Goal: Task Accomplishment & Management: Use online tool/utility

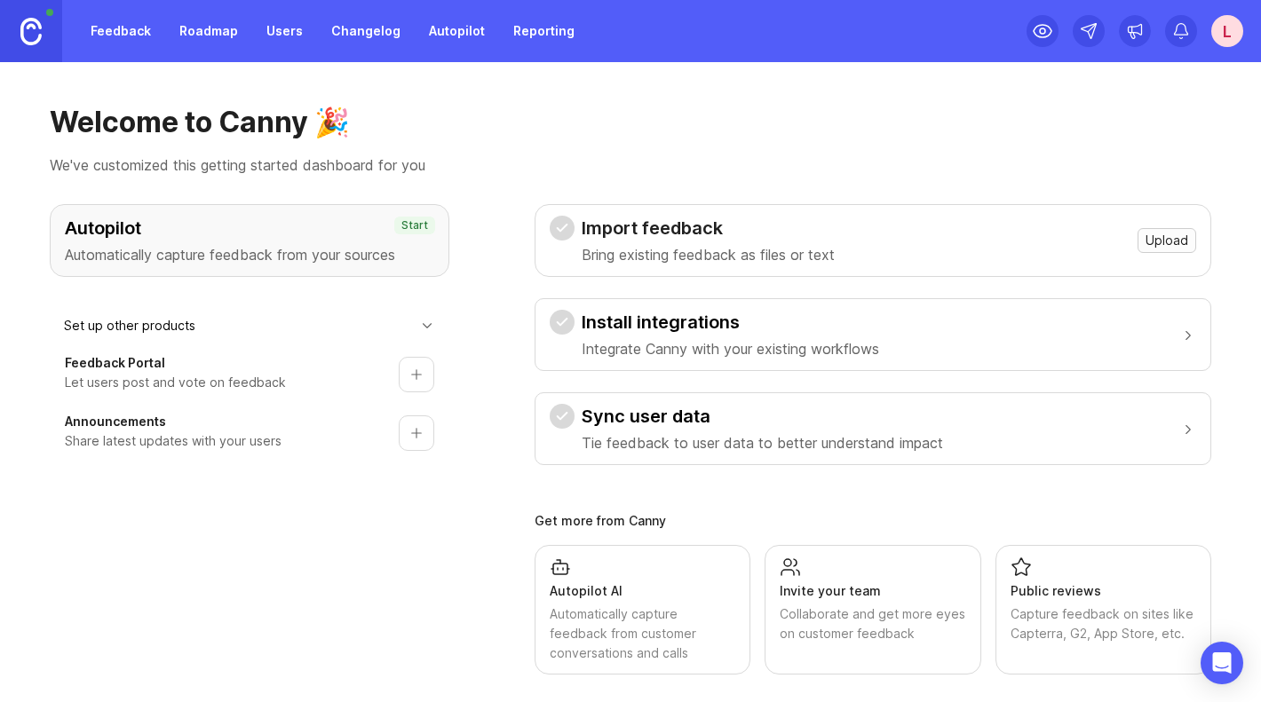
click at [754, 237] on span "Upload" at bounding box center [1166, 241] width 43 height 18
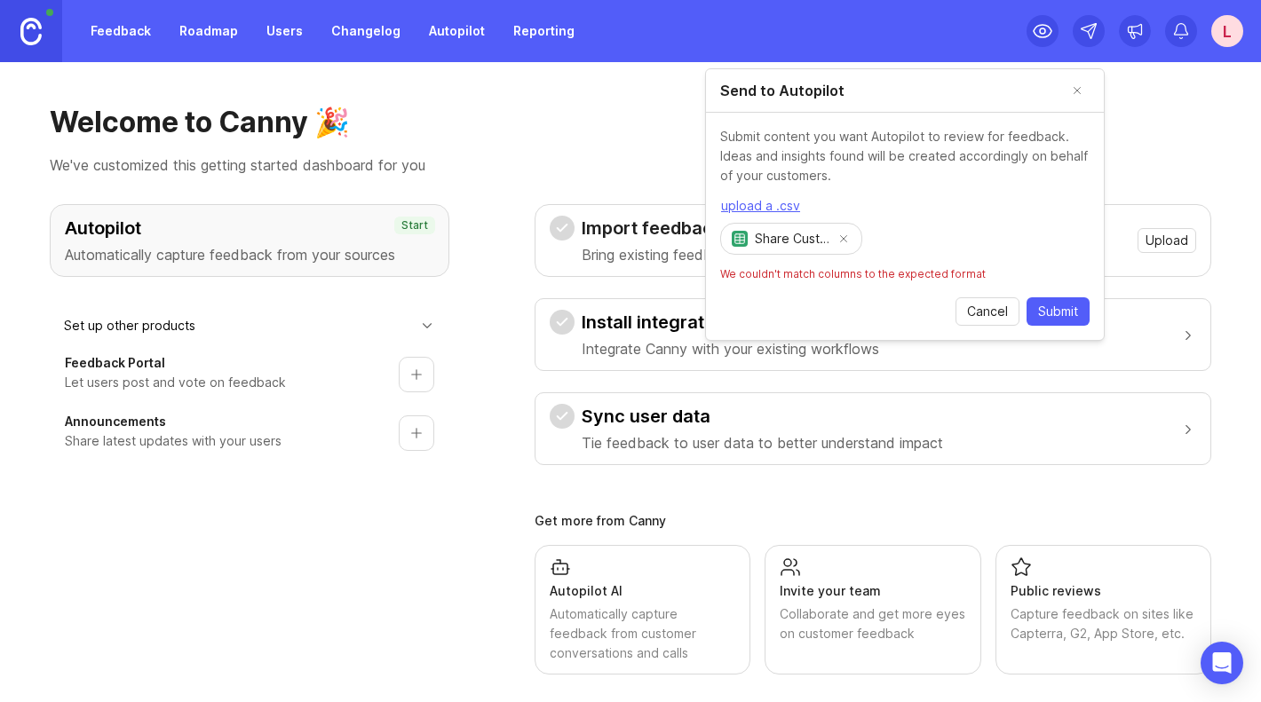
click at [754, 242] on button "Remove file" at bounding box center [843, 238] width 25 height 25
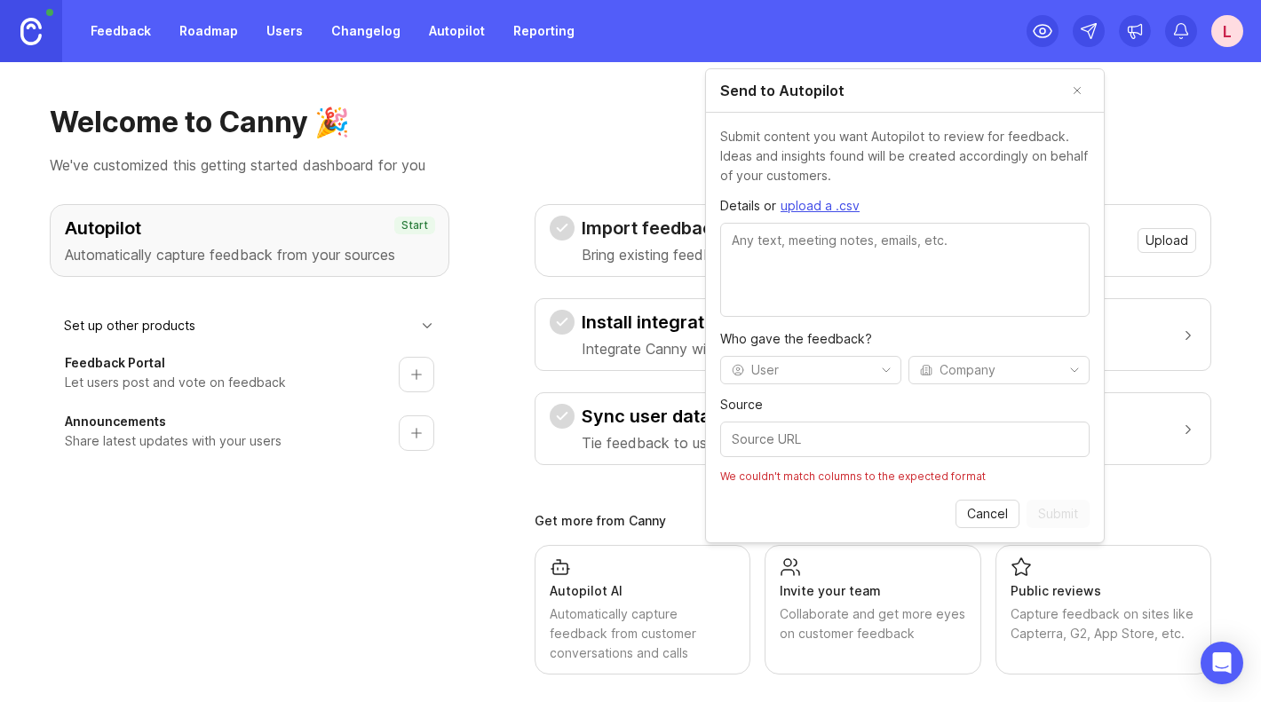
click at [754, 202] on span "upload a .csv" at bounding box center [819, 206] width 79 height 18
click at [754, 256] on textarea "Details or upload a .csv" at bounding box center [904, 270] width 369 height 94
click at [754, 204] on span "upload a .csv" at bounding box center [819, 206] width 79 height 18
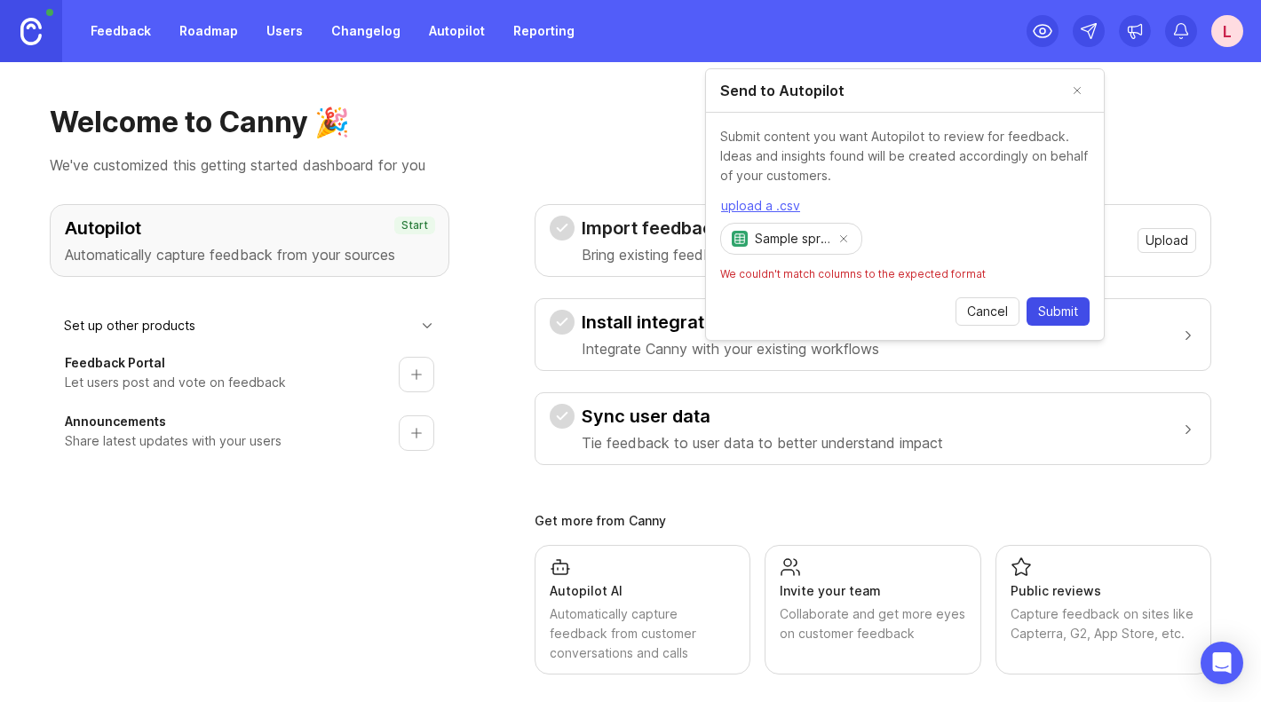
click at [754, 308] on button "Submit" at bounding box center [1057, 311] width 63 height 28
click at [639, 646] on div "Automatically capture feedback from customer conversations and calls" at bounding box center [643, 634] width 186 height 59
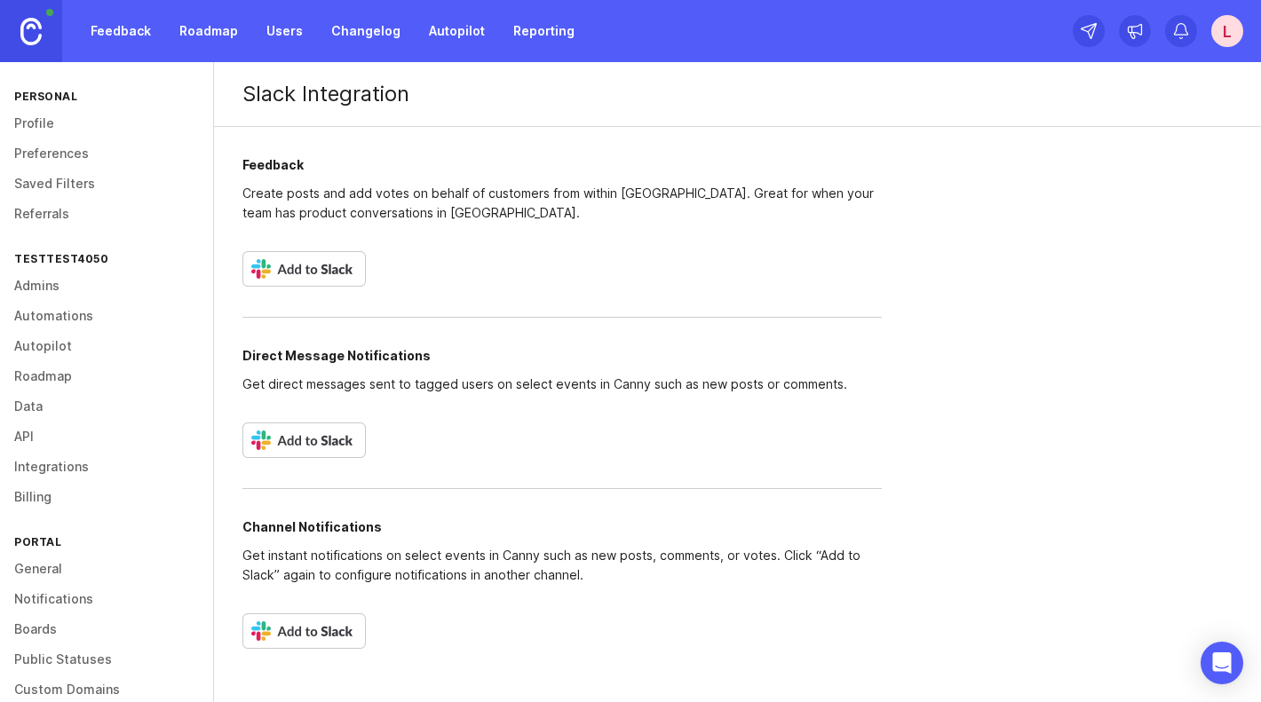
click at [111, 33] on link "Feedback" at bounding box center [121, 31] width 82 height 32
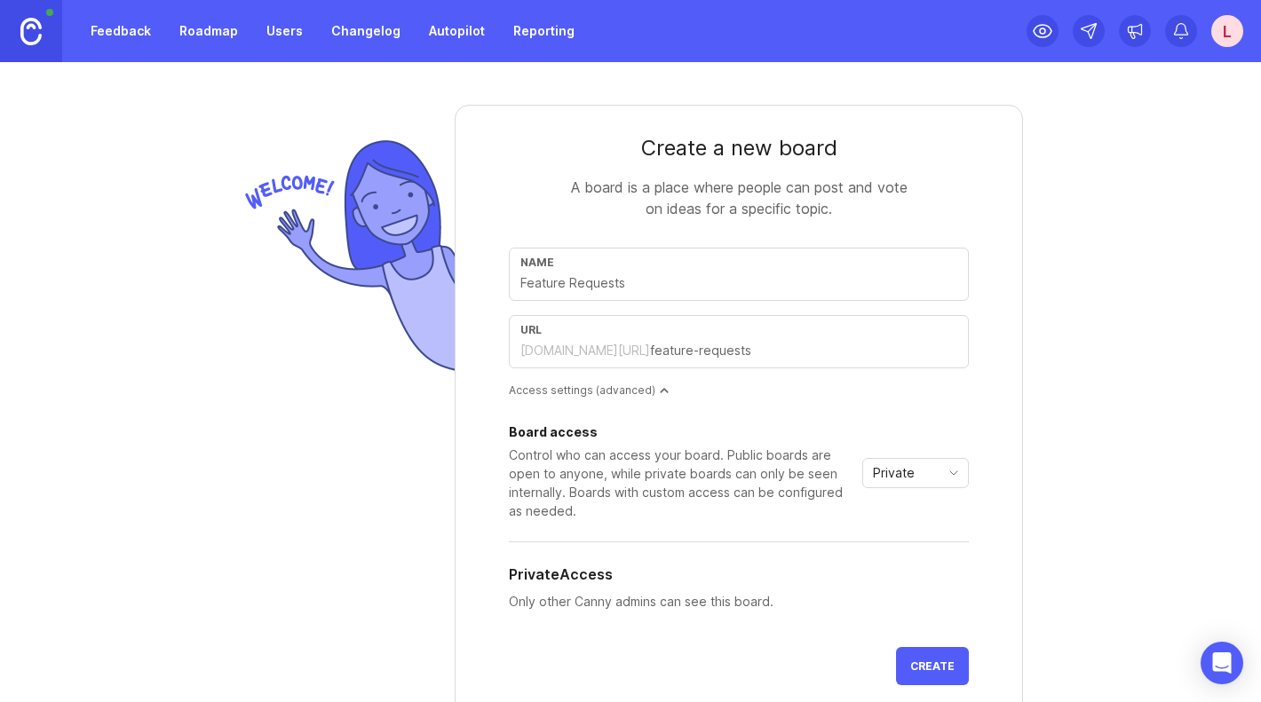
click at [754, 27] on div "L" at bounding box center [1227, 31] width 32 height 32
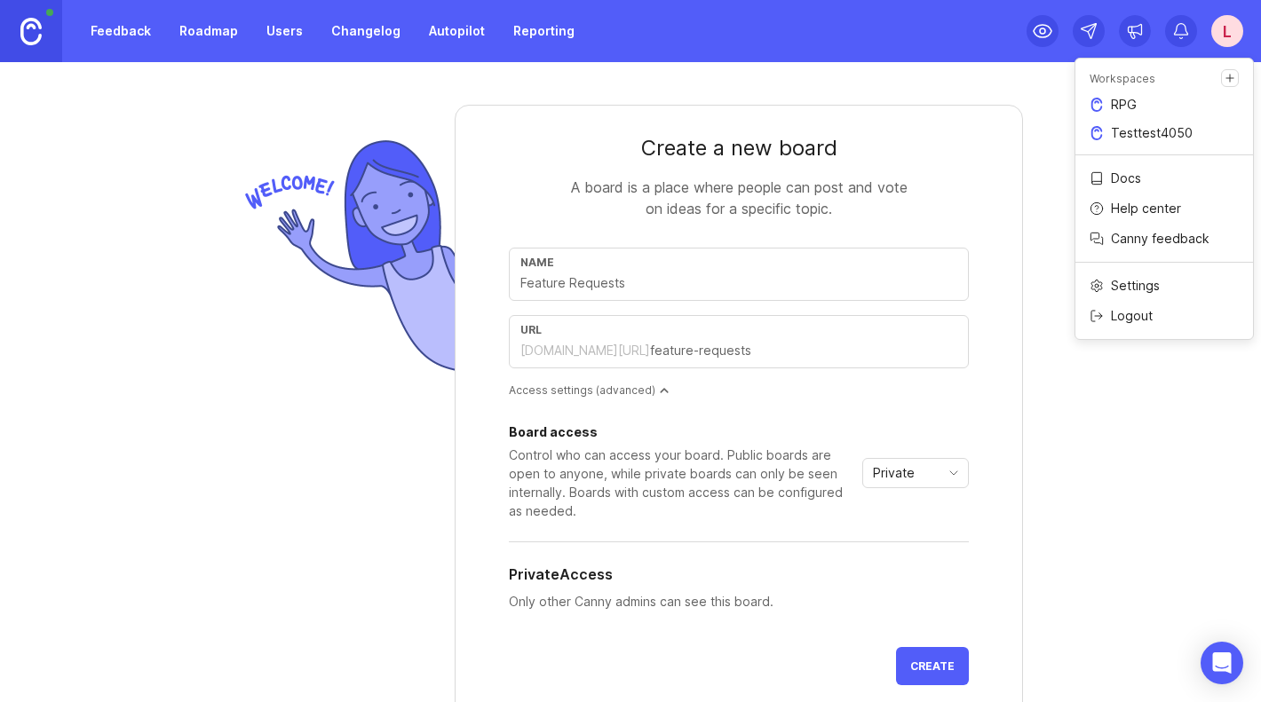
click at [754, 132] on p "Testtest4050" at bounding box center [1152, 133] width 82 height 18
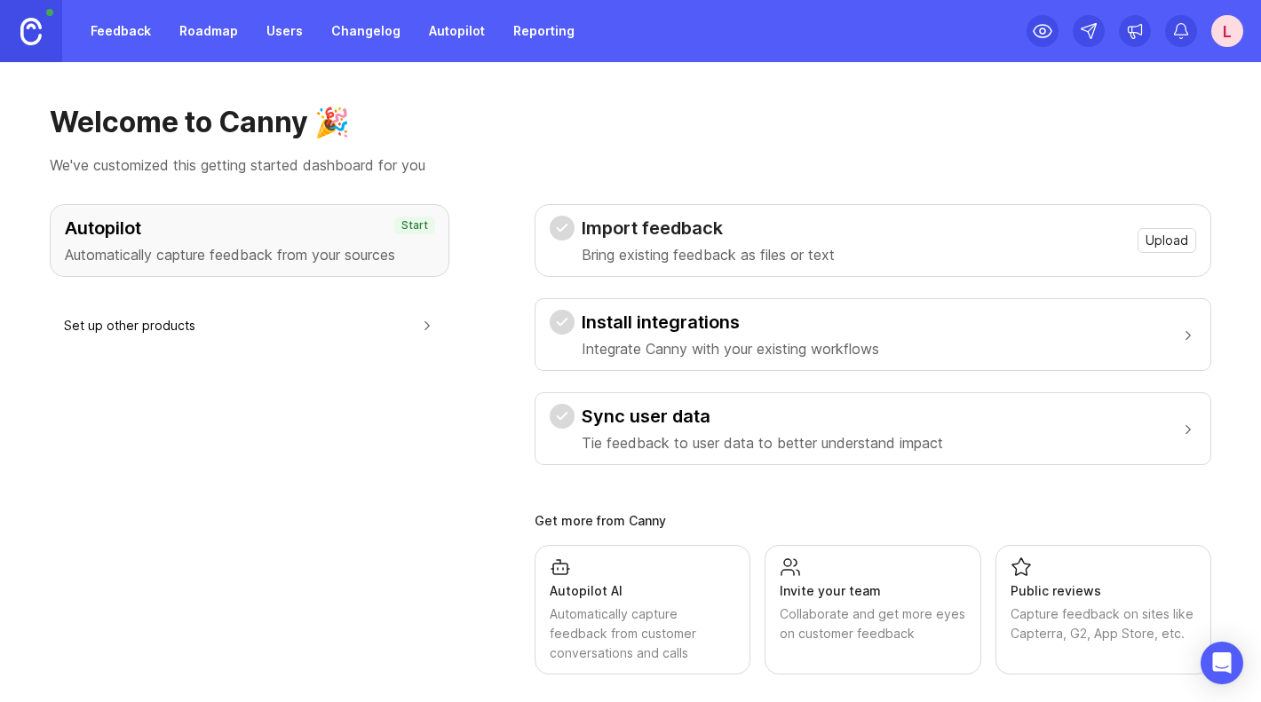
click at [1016, 350] on button "Install integrations Integrate Canny with your existing workflows" at bounding box center [873, 334] width 646 height 71
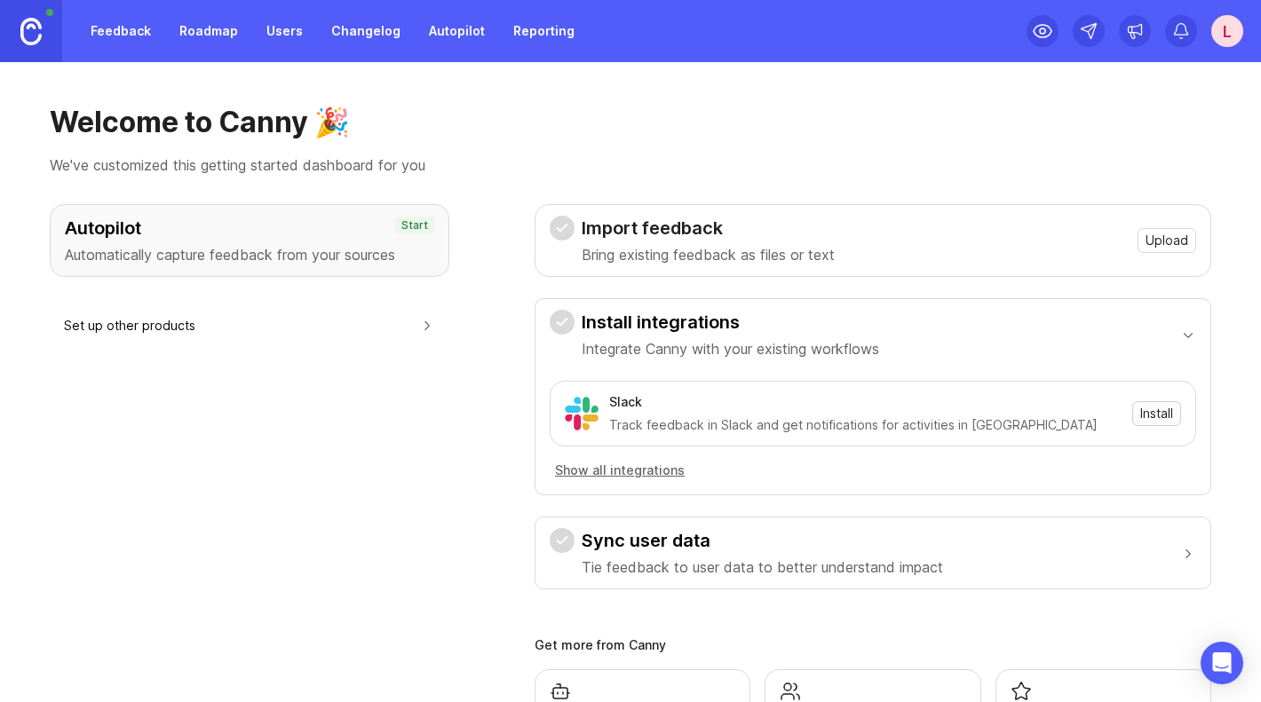
click at [1150, 415] on span "Install" at bounding box center [1156, 414] width 33 height 18
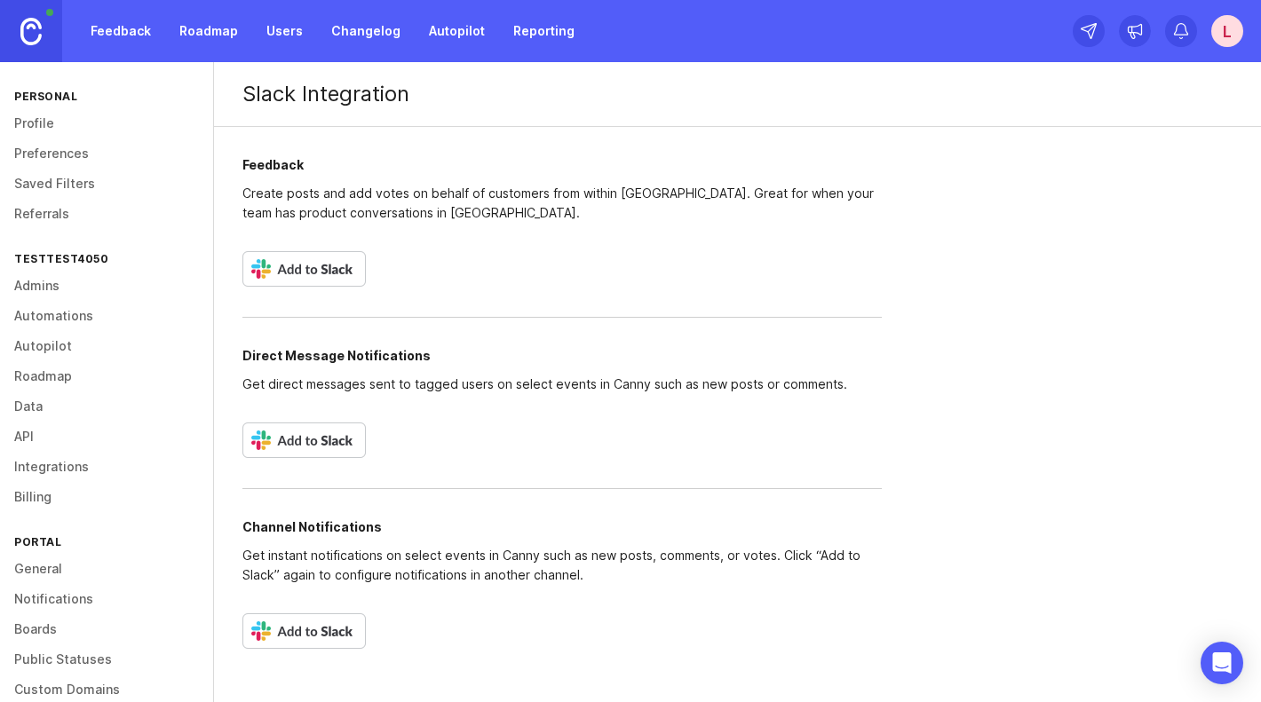
click at [461, 23] on link "Autopilot" at bounding box center [456, 31] width 77 height 32
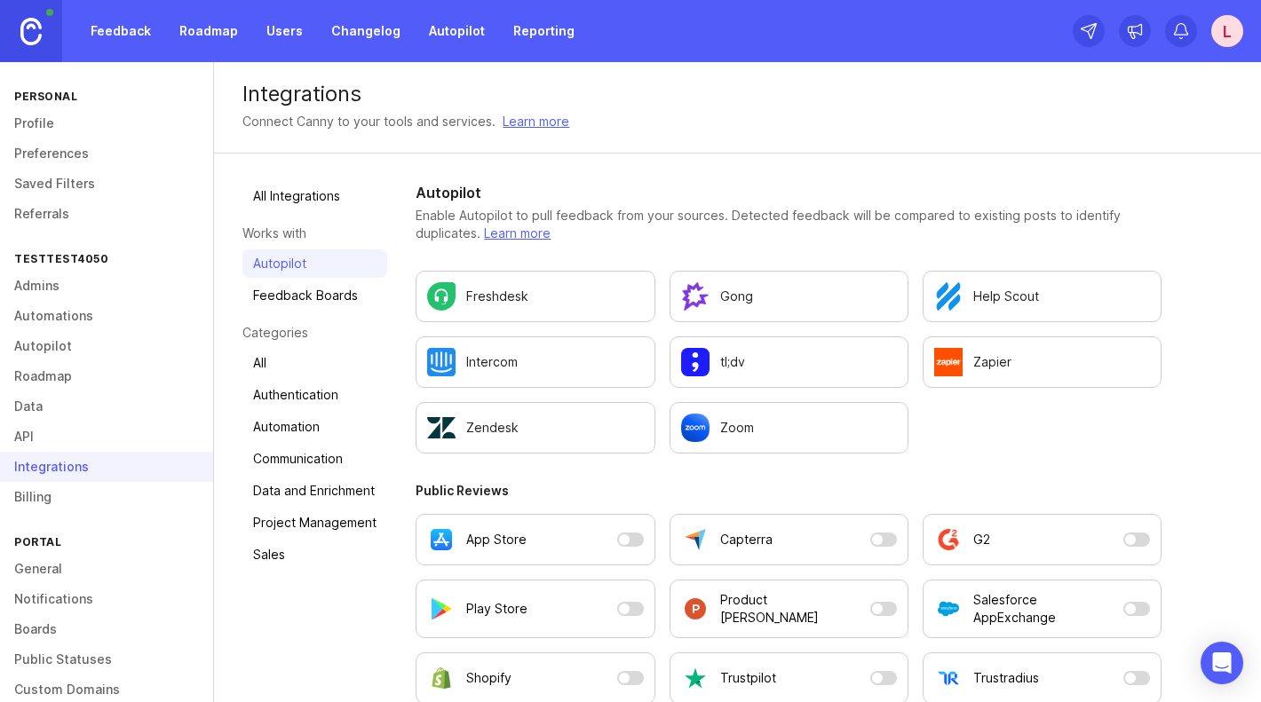
click at [516, 232] on link "Learn more" at bounding box center [517, 232] width 67 height 15
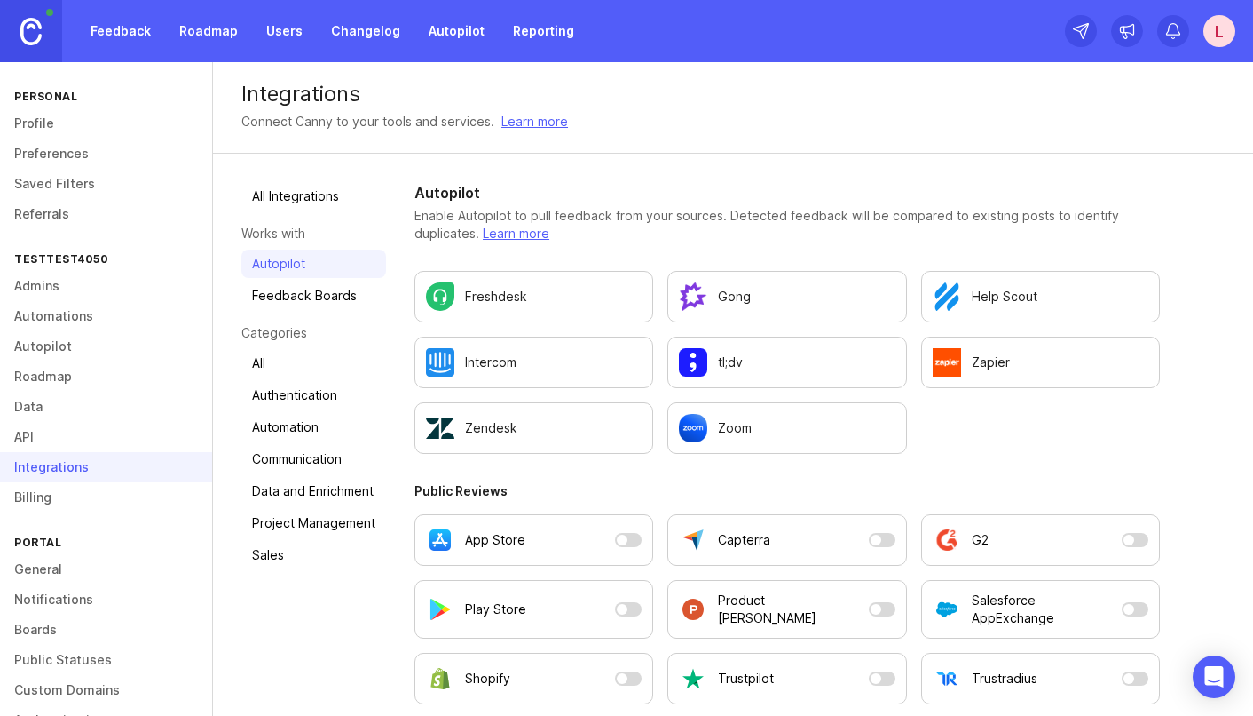
click at [392, 31] on link "Changelog" at bounding box center [365, 31] width 91 height 32
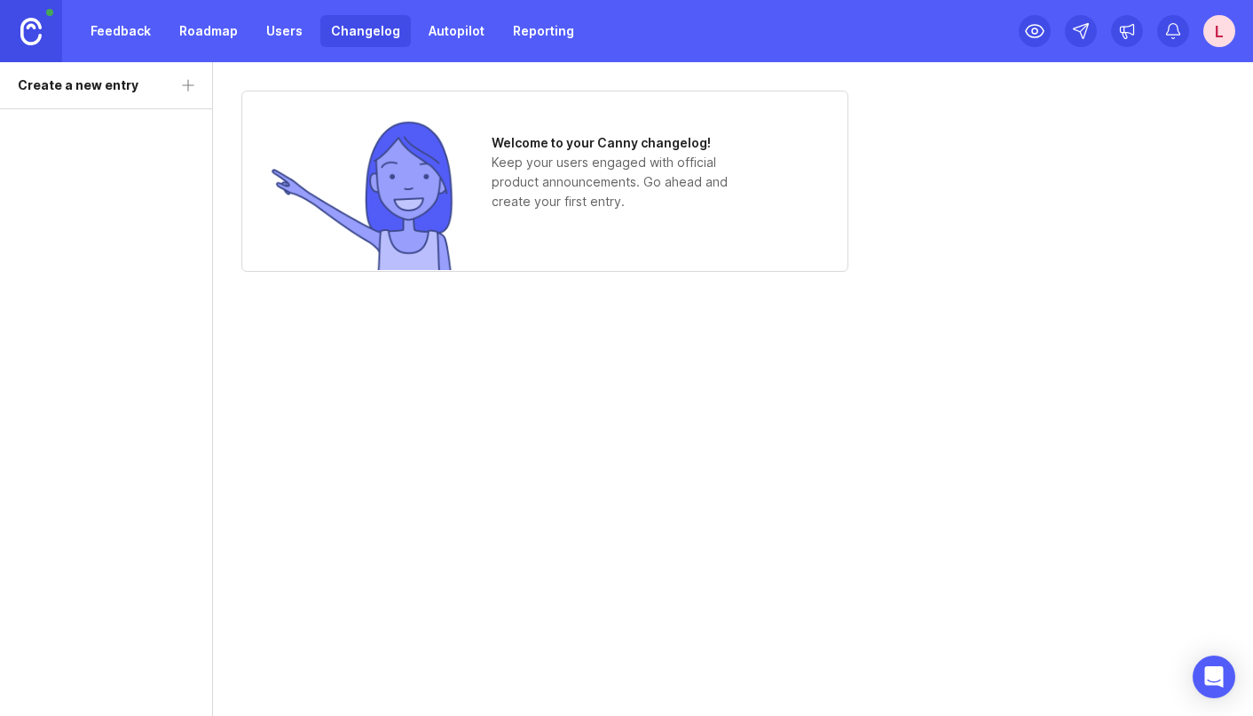
click at [468, 26] on link "Autopilot" at bounding box center [456, 31] width 77 height 32
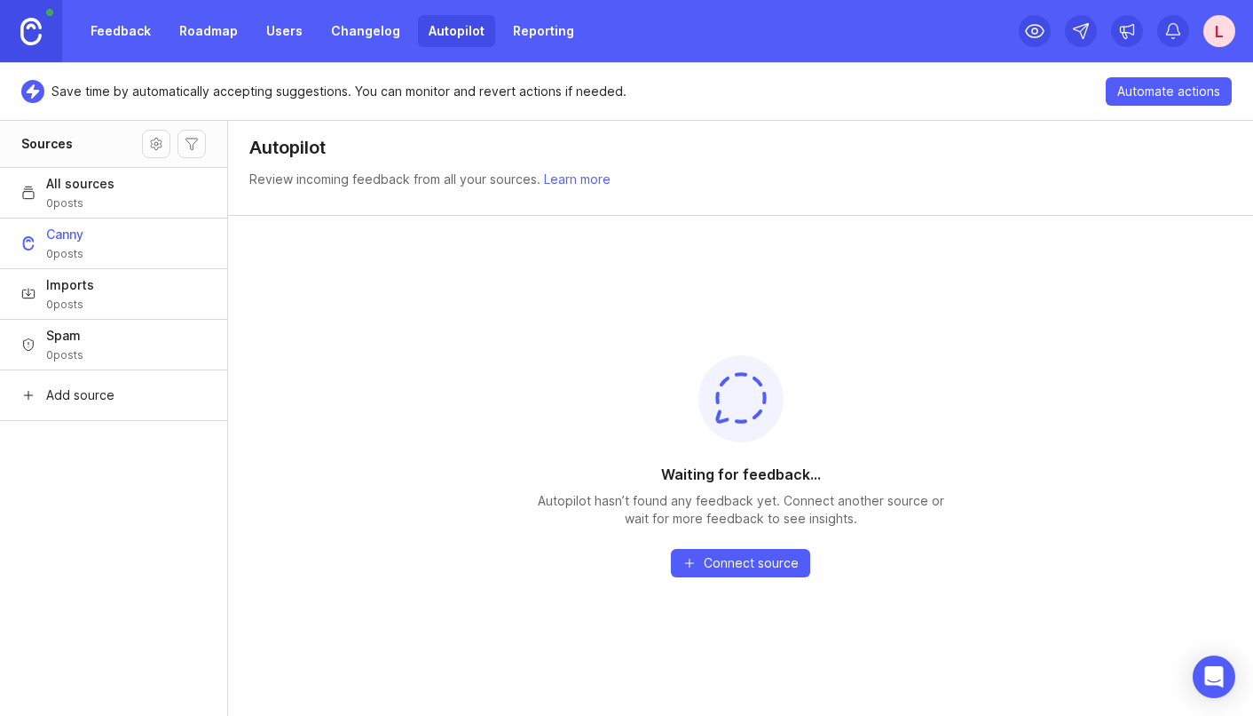
click at [575, 178] on link "Learn more" at bounding box center [577, 178] width 67 height 15
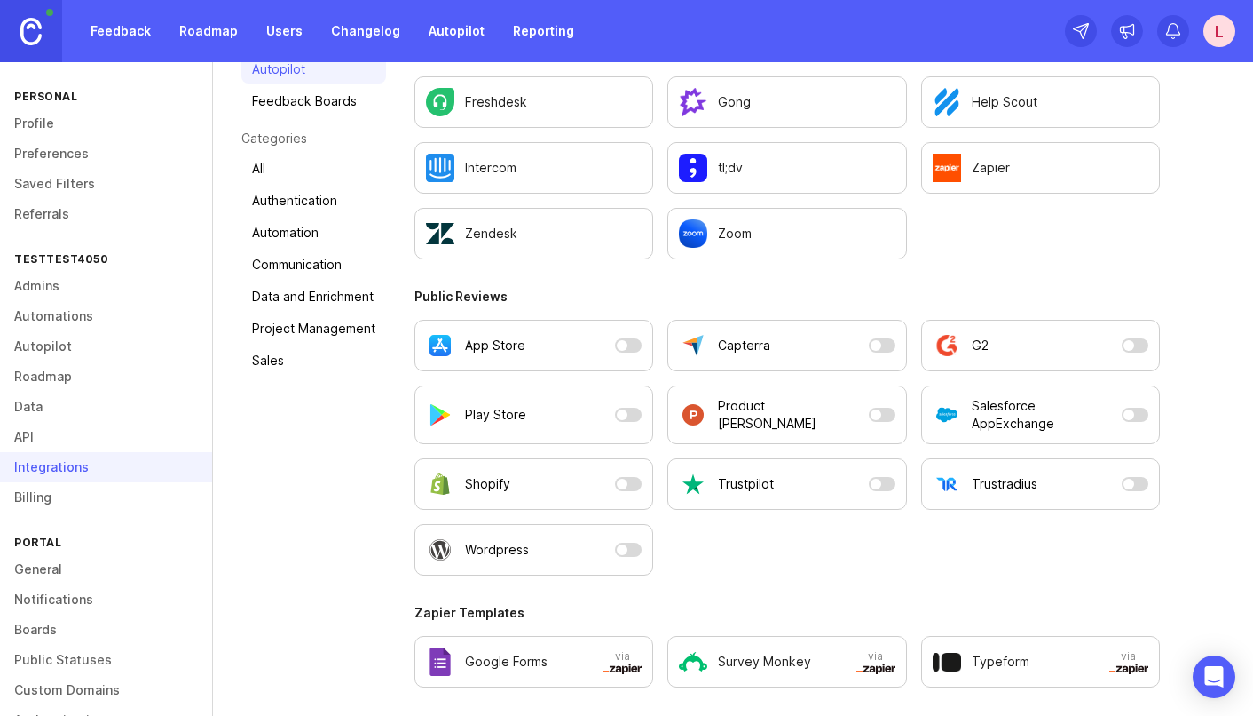
scroll to position [194, 0]
click at [311, 91] on link "Feedback Boards" at bounding box center [313, 101] width 145 height 28
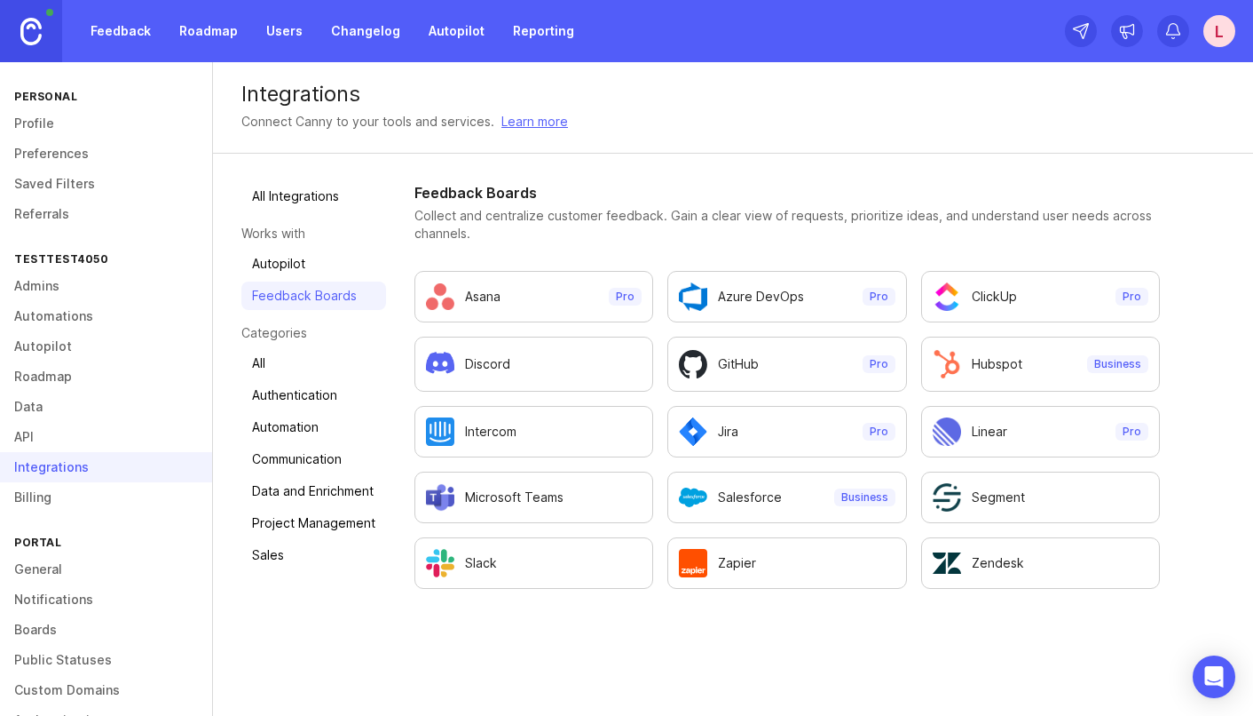
click at [270, 258] on link "Autopilot" at bounding box center [313, 263] width 145 height 28
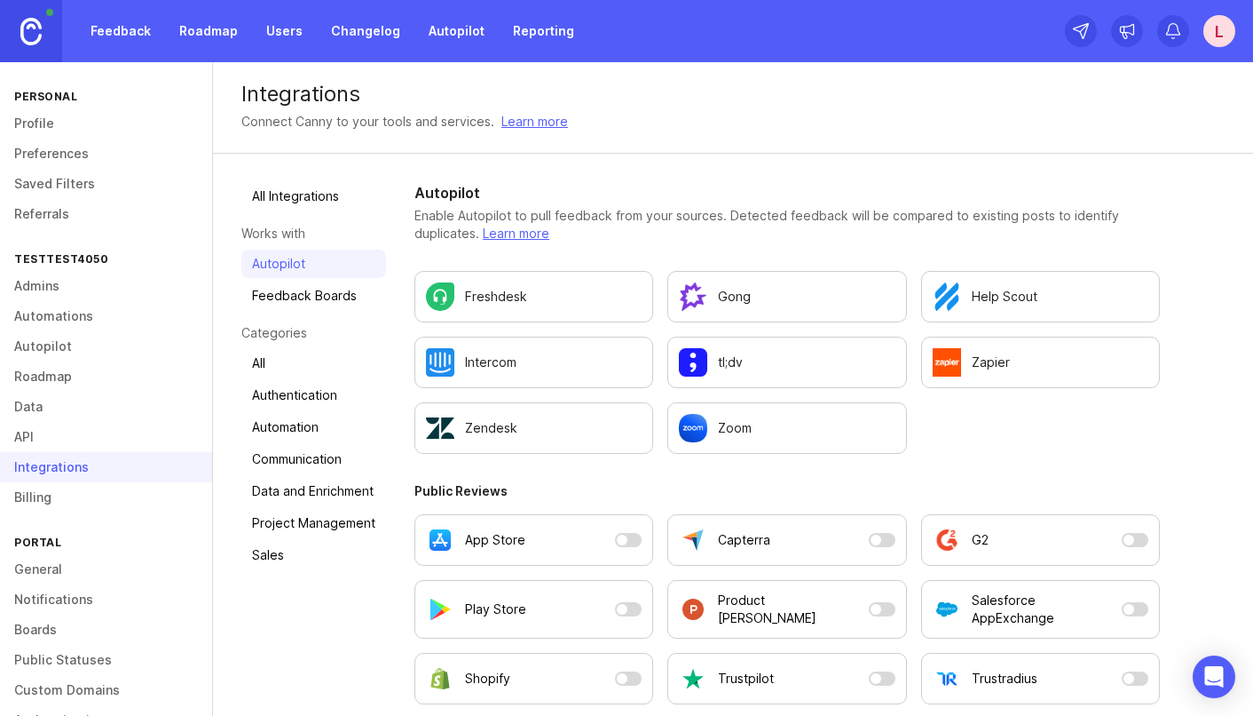
click at [303, 209] on link "All Integrations" at bounding box center [313, 196] width 145 height 28
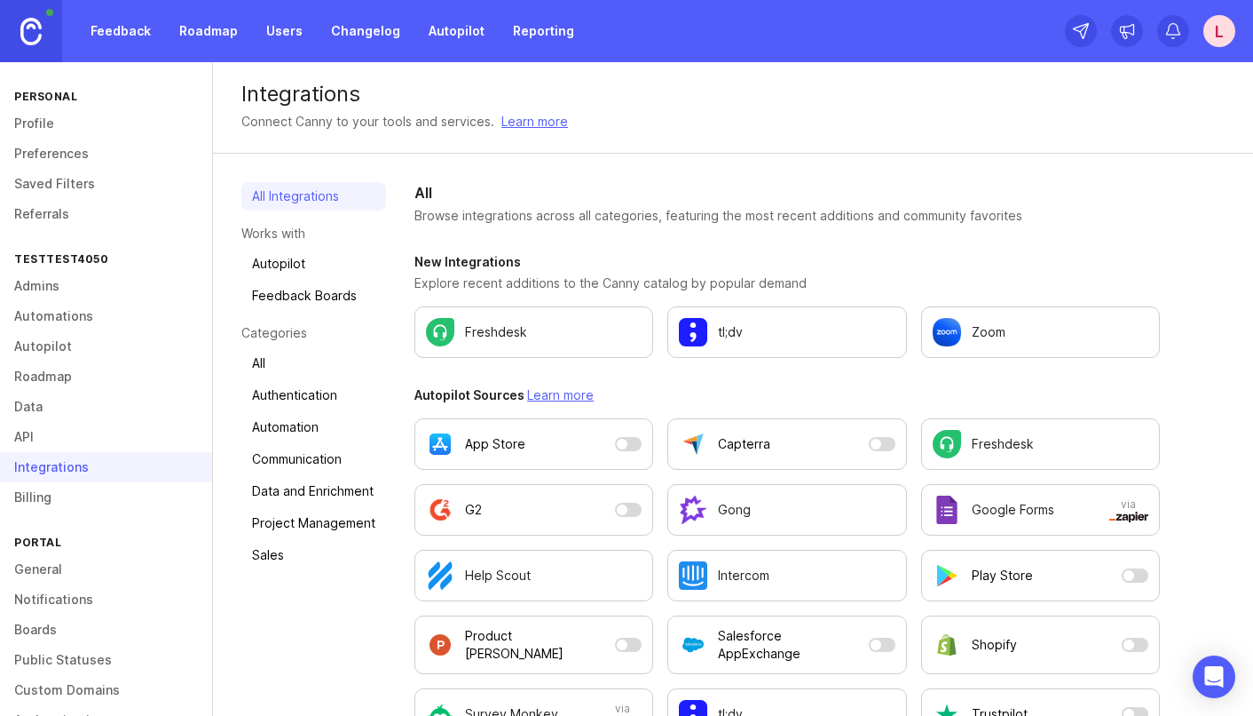
click at [462, 29] on link "Autopilot" at bounding box center [456, 31] width 77 height 32
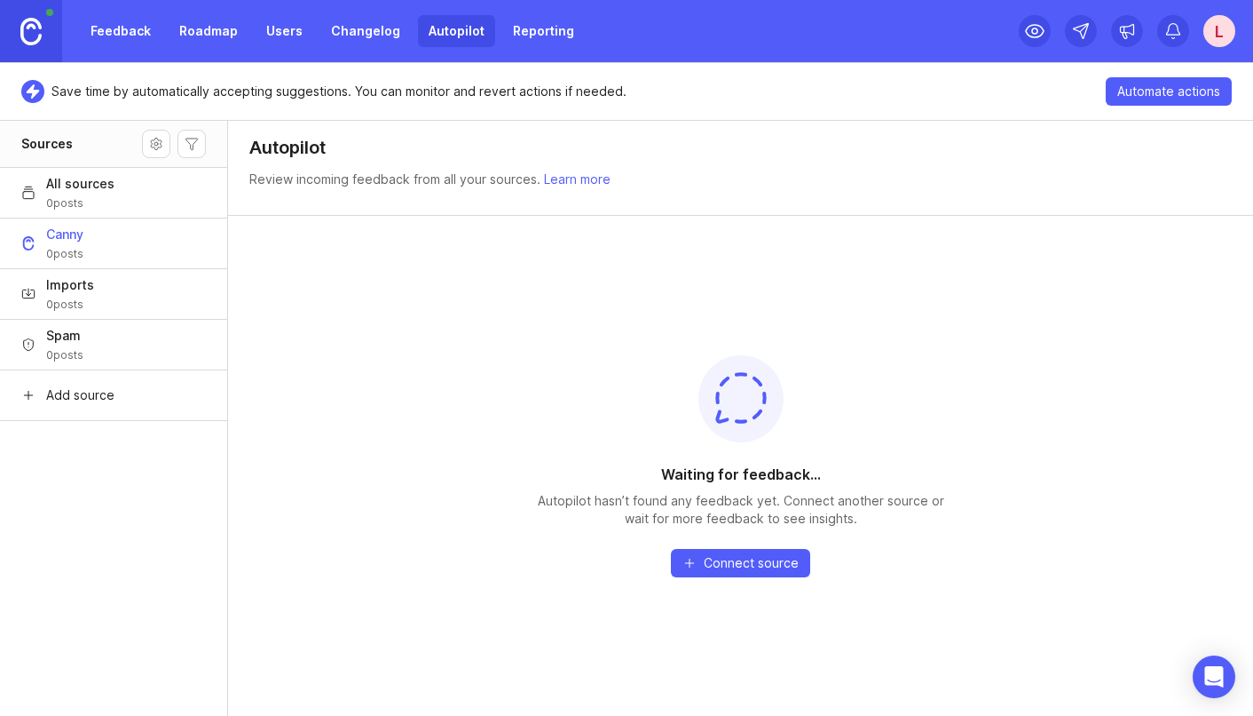
click at [102, 246] on button "Canny 0 posts" at bounding box center [113, 242] width 227 height 51
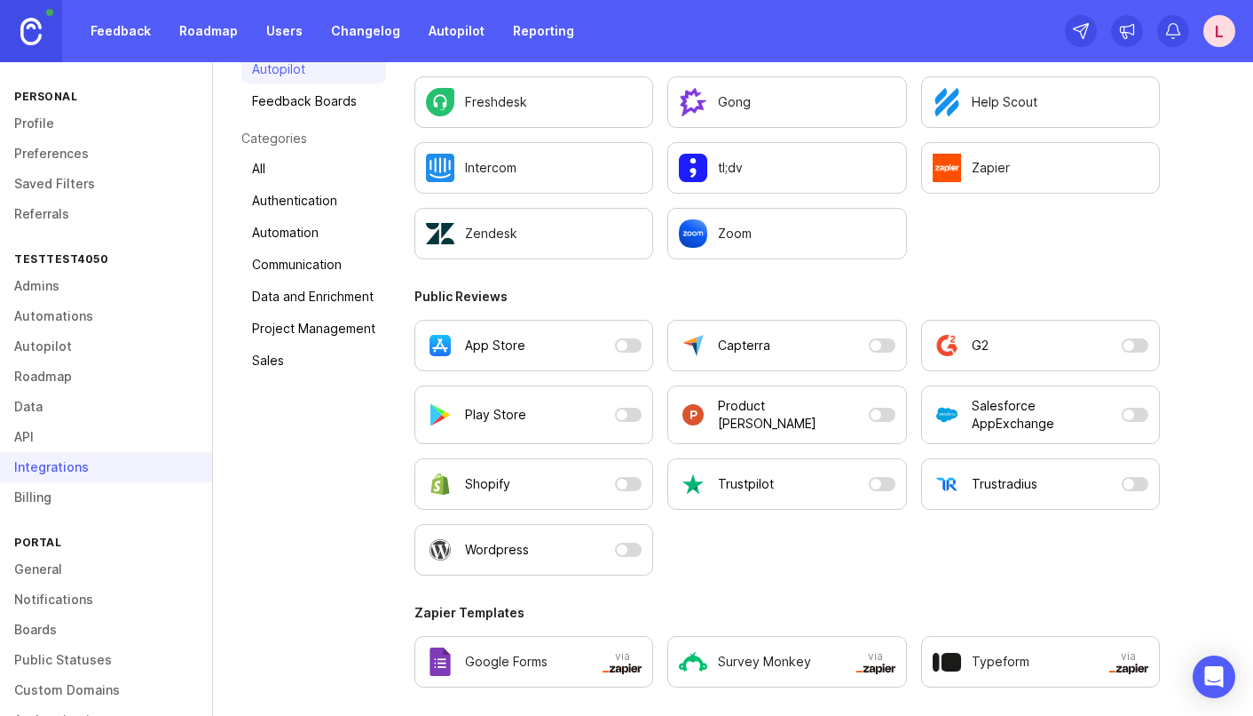
scroll to position [194, 0]
click at [294, 354] on link "Sales" at bounding box center [313, 360] width 145 height 28
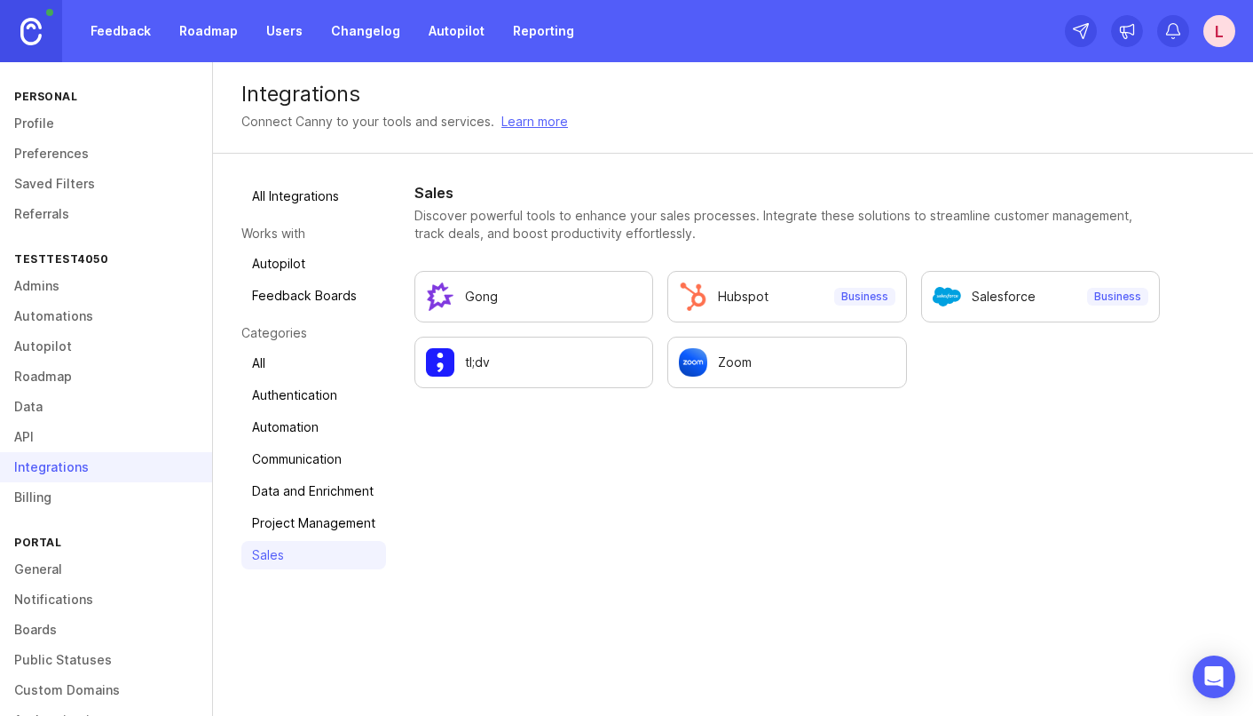
click at [294, 518] on link "Project Management" at bounding box center [313, 523] width 145 height 28
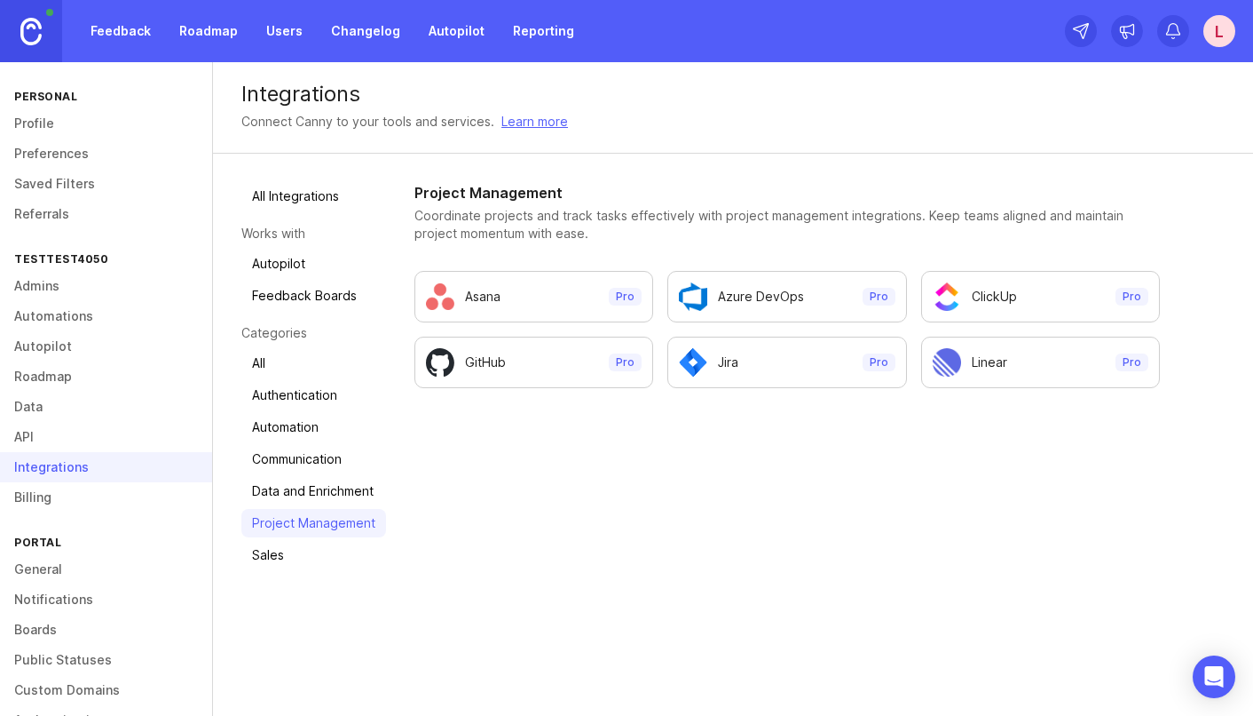
click at [292, 495] on link "Data and Enrichment" at bounding box center [313, 491] width 145 height 28
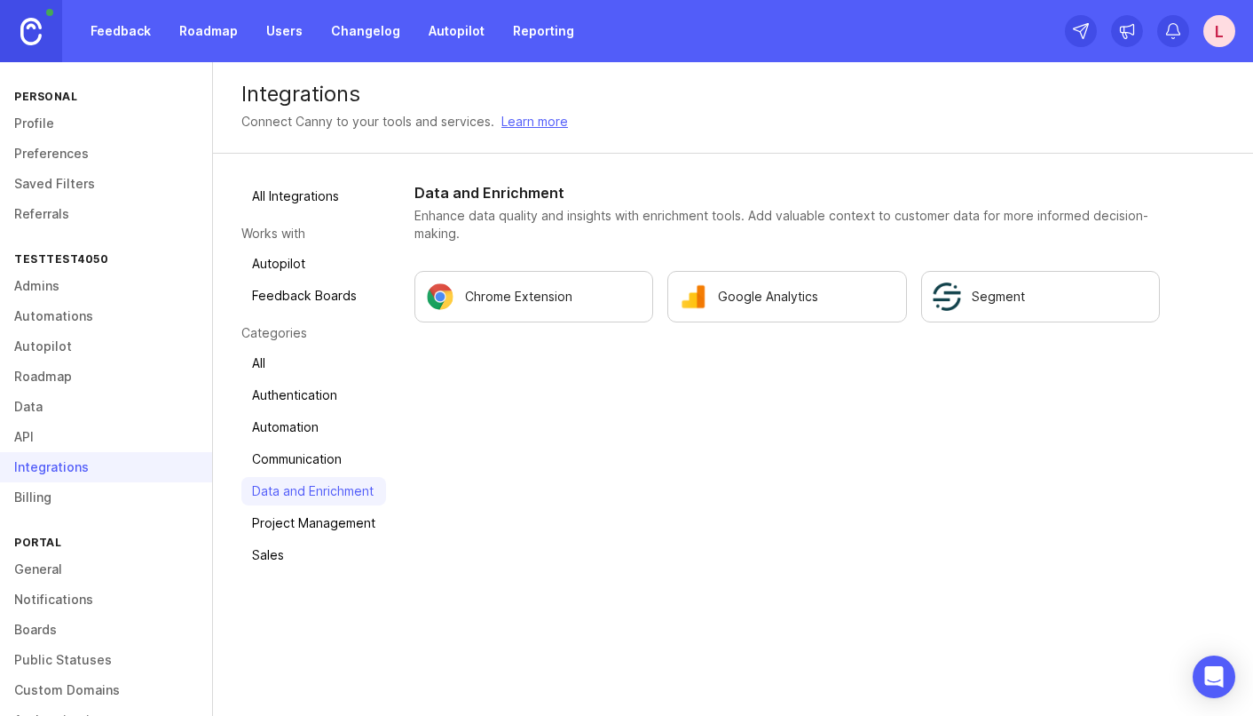
click at [293, 457] on link "Communication" at bounding box center [313, 459] width 145 height 28
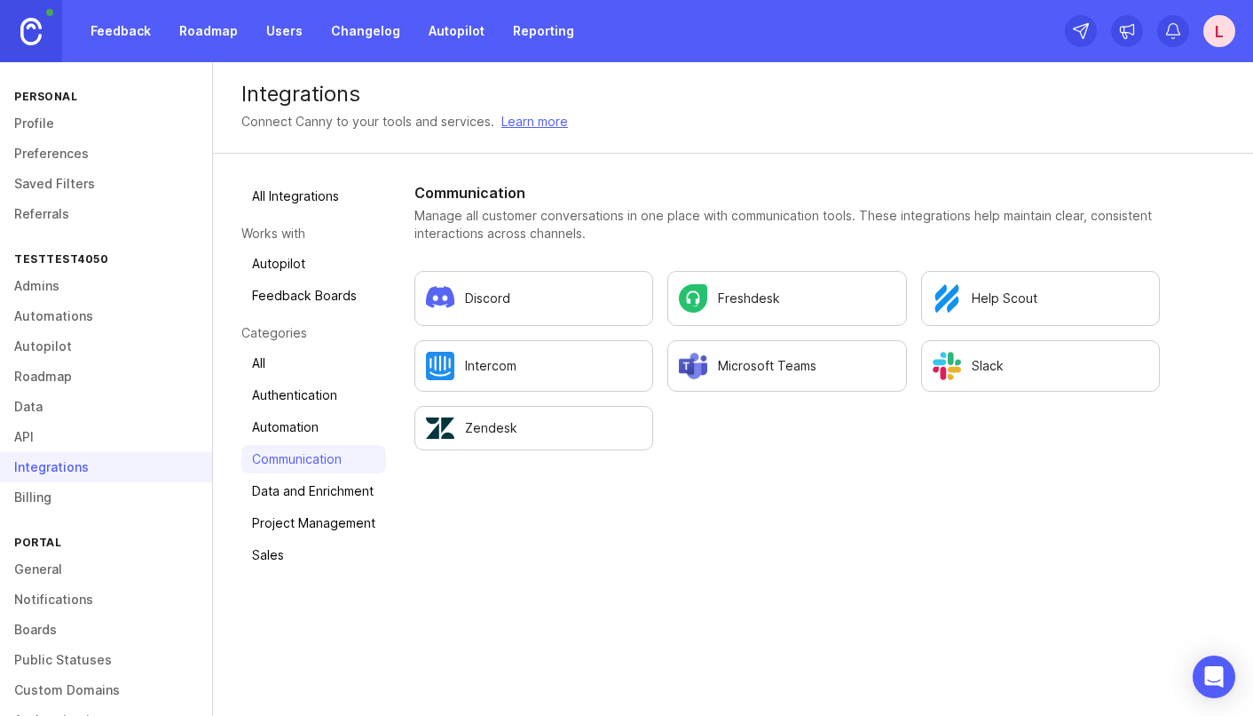
click at [296, 497] on link "Data and Enrichment" at bounding box center [313, 491] width 145 height 28
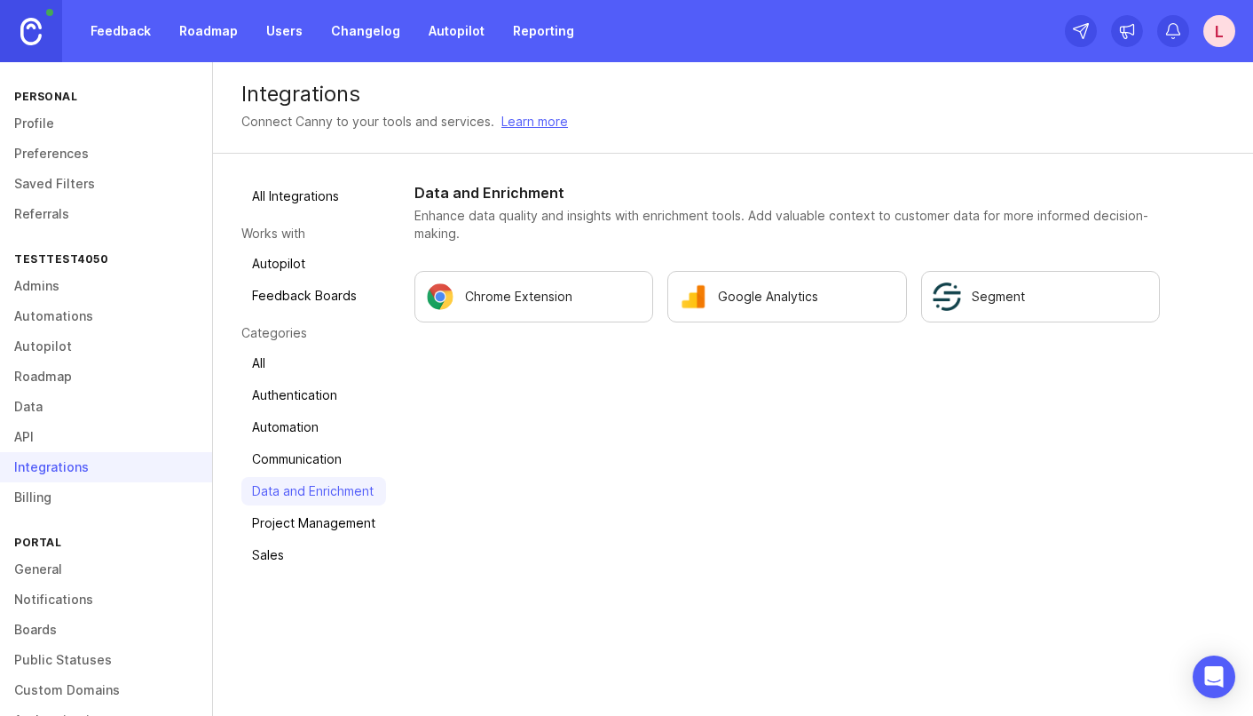
click at [277, 461] on link "Communication" at bounding box center [313, 459] width 145 height 28
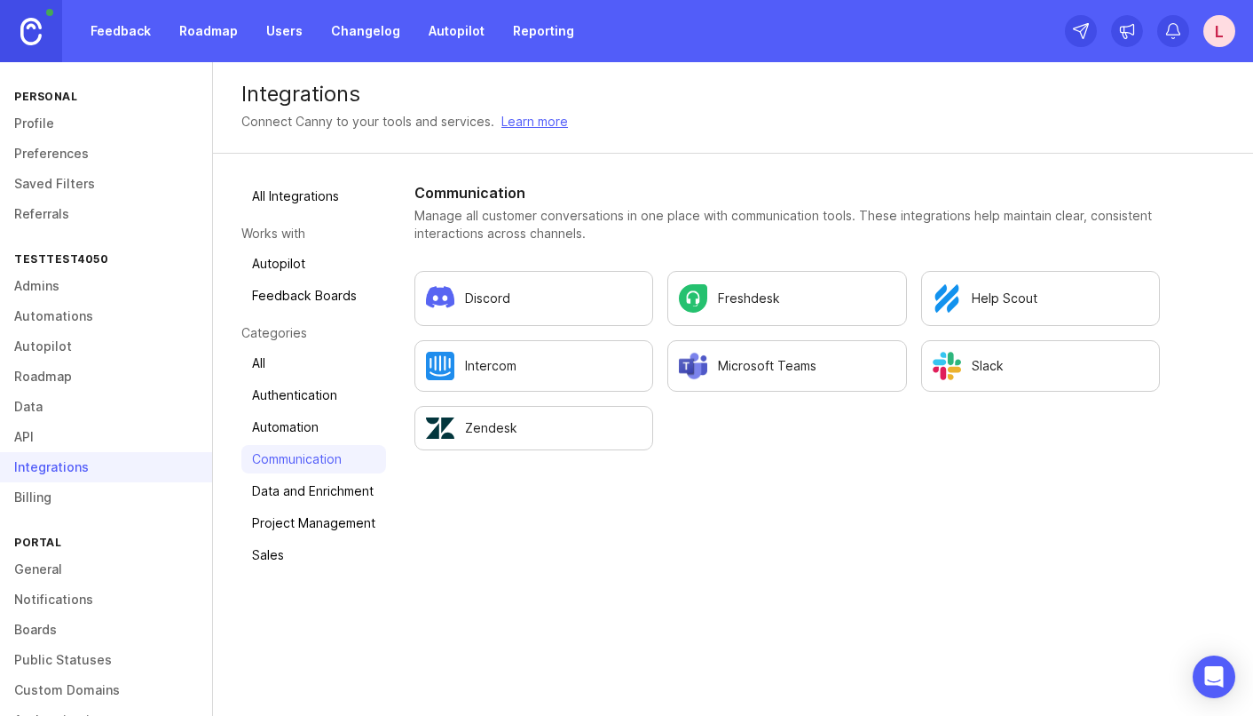
click at [281, 424] on link "Automation" at bounding box center [313, 427] width 145 height 28
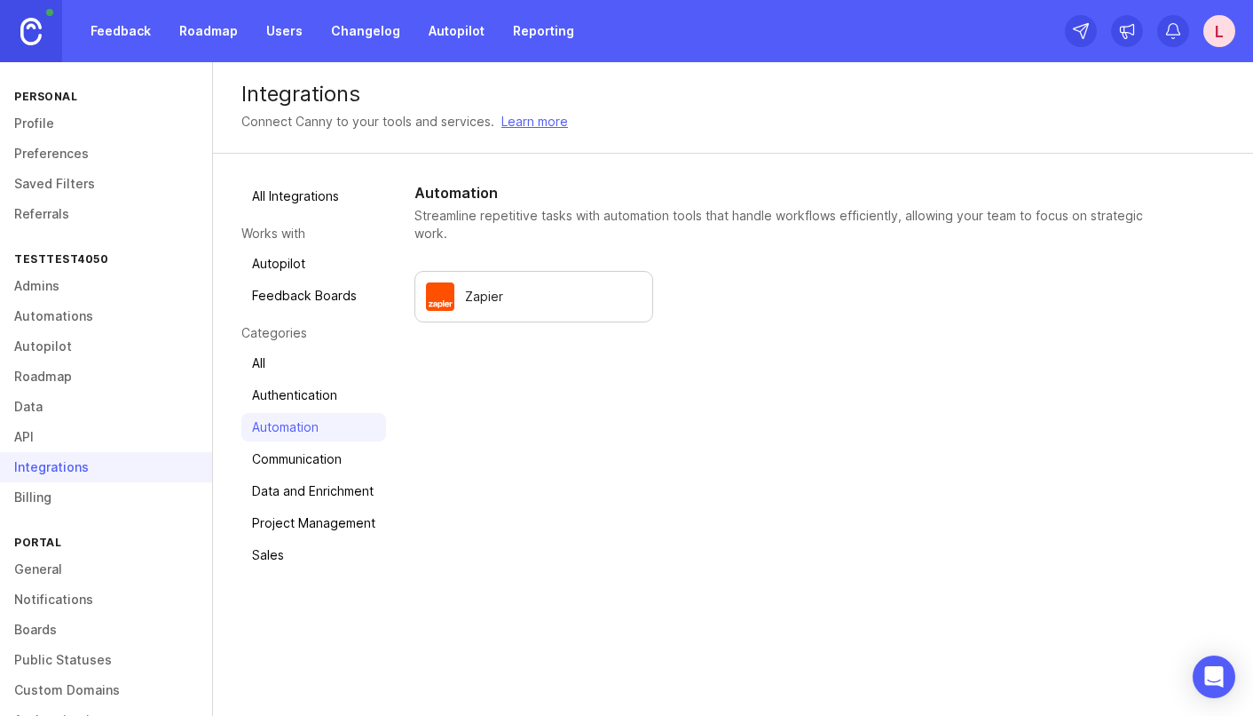
click at [281, 391] on link "Authentication" at bounding box center [313, 395] width 145 height 28
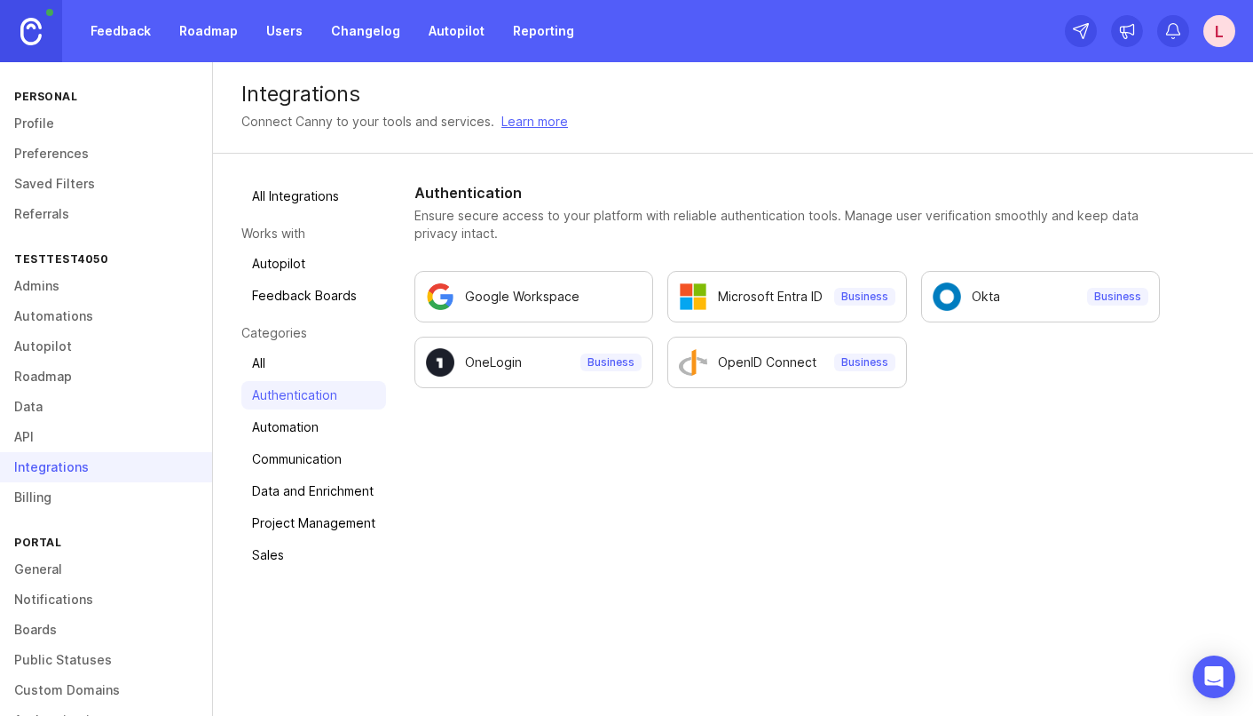
click at [267, 357] on link "All" at bounding box center [313, 363] width 145 height 28
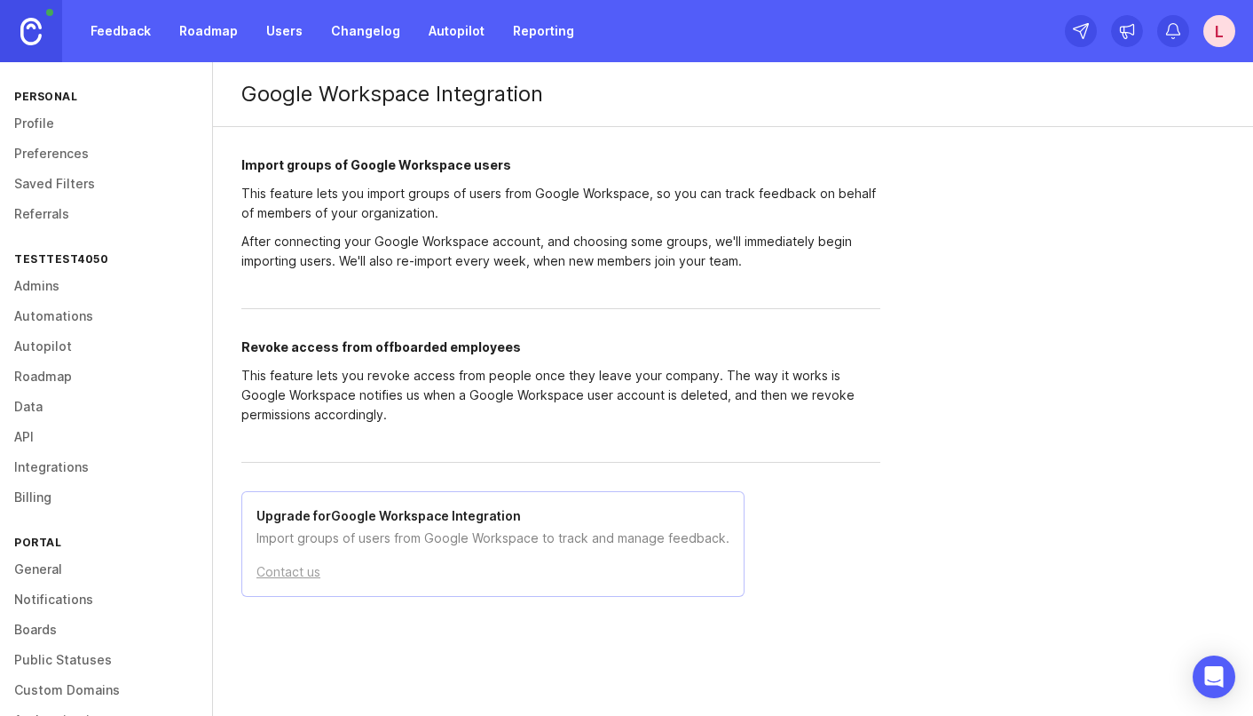
click at [1238, 50] on div "Feedback Roadmap Users Changelog Autopilot Reporting L" at bounding box center [626, 31] width 1253 height 62
click at [1234, 39] on div "L" at bounding box center [1220, 31] width 32 height 32
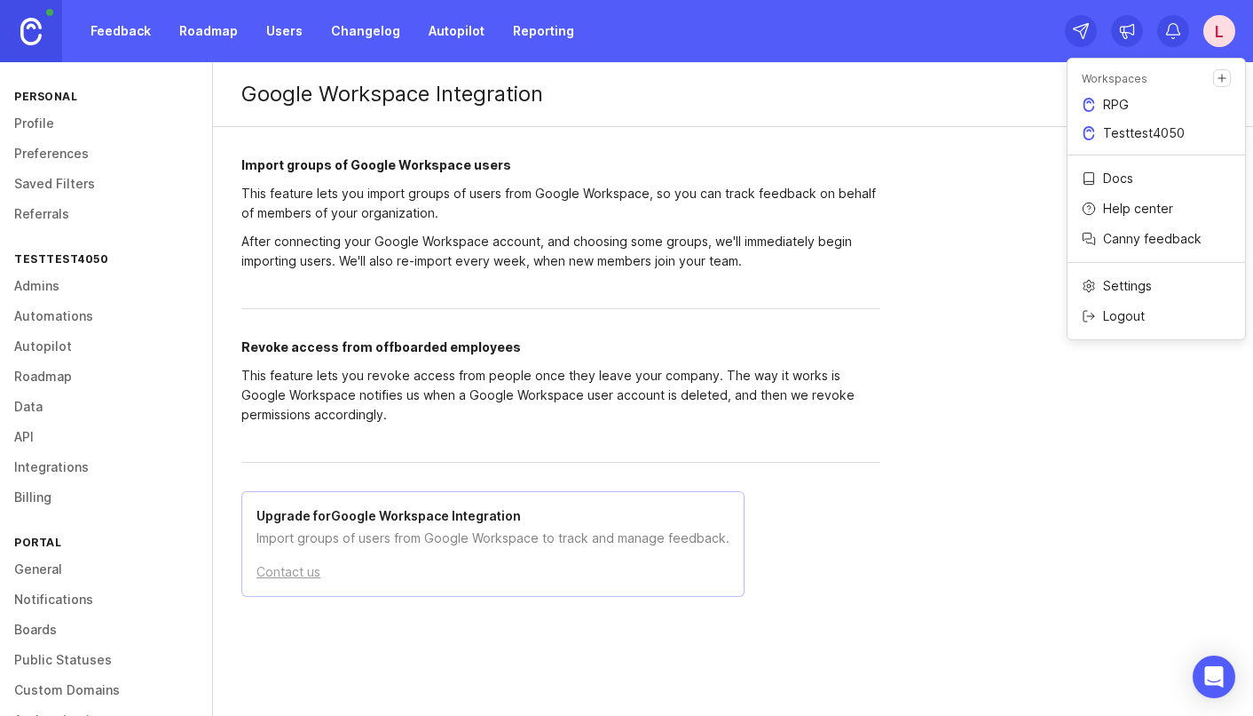
click at [1166, 135] on p "Testtest4050" at bounding box center [1144, 133] width 82 height 18
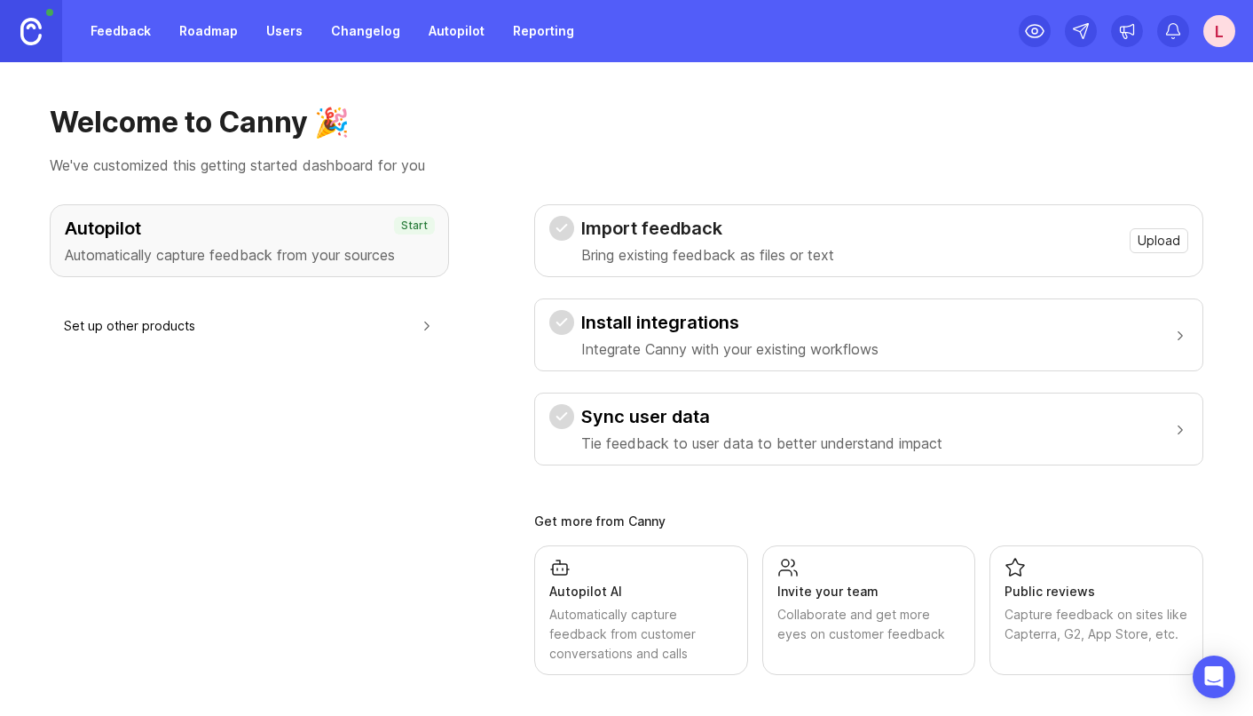
click at [715, 245] on p "Bring existing feedback as files or text" at bounding box center [707, 254] width 253 height 21
click at [1182, 240] on button "Upload" at bounding box center [1159, 240] width 59 height 25
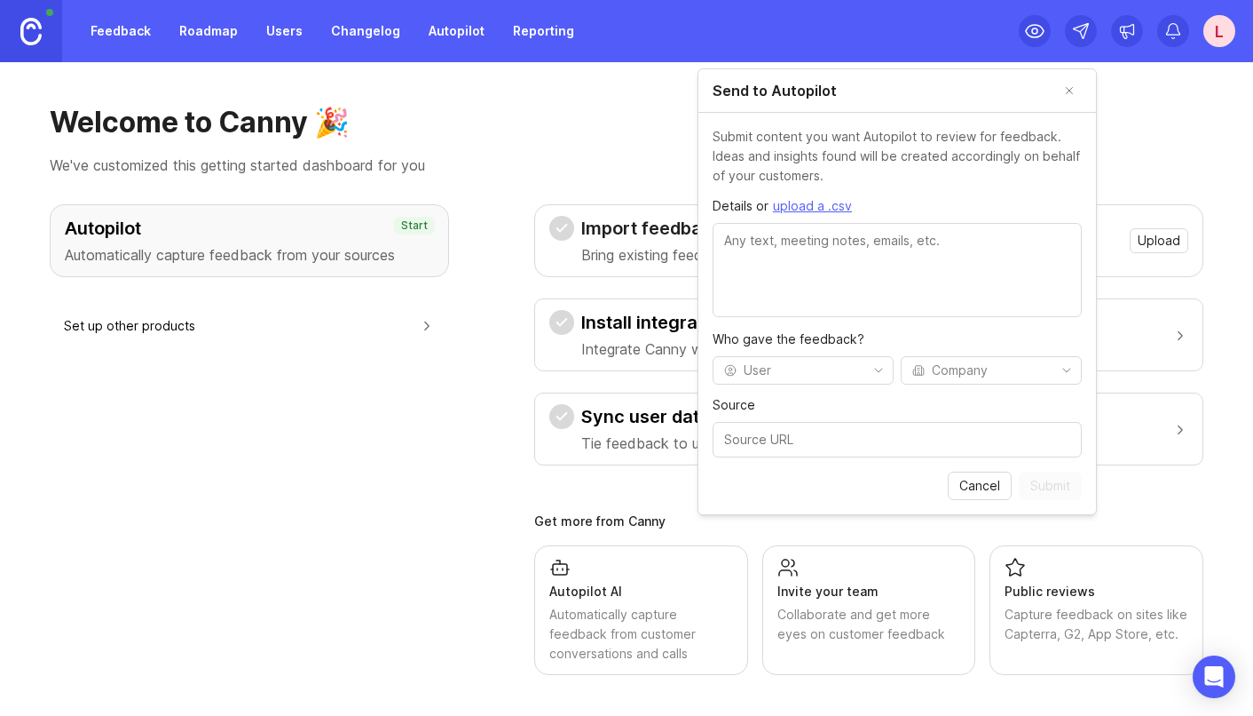
click at [1210, 209] on div "Welcome to Canny 🎉 We've customized this getting started dashboard for you Auto…" at bounding box center [626, 388] width 1253 height 653
